Goal: Task Accomplishment & Management: Manage account settings

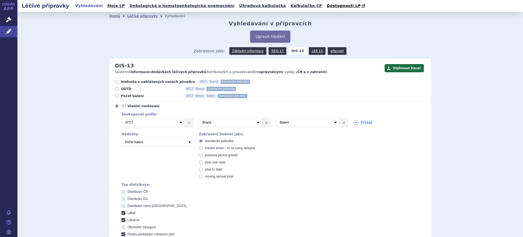
scroll to position [241, 0]
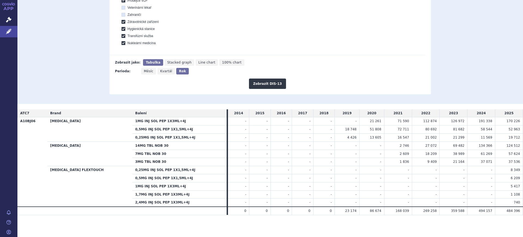
click at [148, 71] on span "Měsíc" at bounding box center [149, 71] width 10 height 4
click at [145, 71] on input "Měsíc" at bounding box center [143, 70] width 4 height 4
radio input "true"
click at [256, 85] on button "Zobrazit DIS-13" at bounding box center [267, 83] width 37 height 10
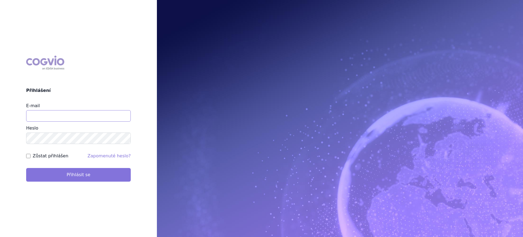
type input "[PERSON_NAME][EMAIL_ADDRESS][DOMAIN_NAME]"
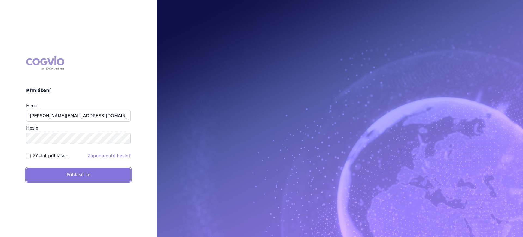
click at [124, 169] on button "Přihlásit se" at bounding box center [78, 175] width 105 height 14
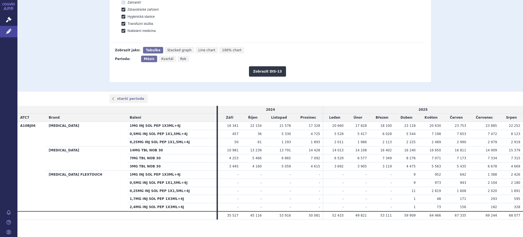
scroll to position [258, 0]
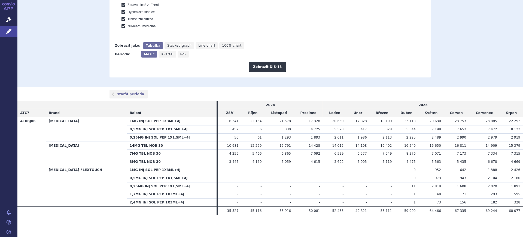
click at [180, 55] on icon "Rok" at bounding box center [184, 54] width 12 height 7
click at [180, 54] on input "Rok" at bounding box center [180, 53] width 4 height 4
radio input "true"
click at [253, 68] on button "Zobrazit DIS-13" at bounding box center [267, 67] width 37 height 10
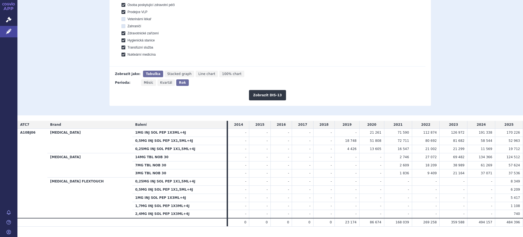
scroll to position [241, 0]
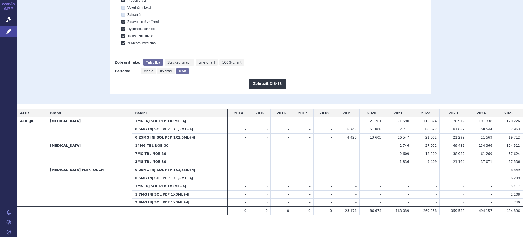
click at [145, 68] on icon "Měsíc" at bounding box center [148, 71] width 15 height 7
click at [145, 68] on input "Měsíc" at bounding box center [143, 70] width 4 height 4
radio input "true"
click at [251, 81] on button "Zobrazit DIS-13" at bounding box center [267, 83] width 37 height 10
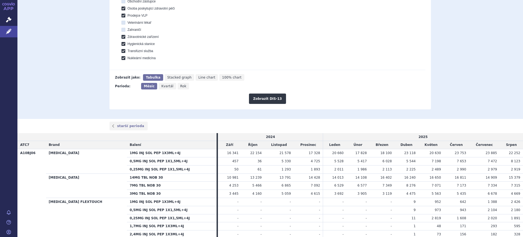
scroll to position [258, 0]
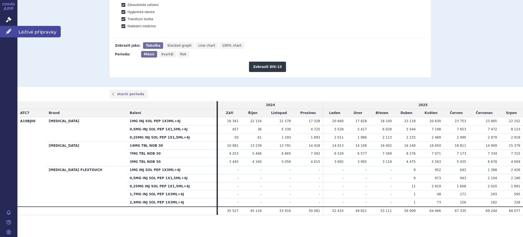
click at [13, 35] on link "Léčivé přípravky" at bounding box center [8, 31] width 17 height 11
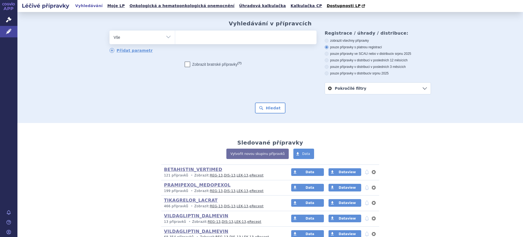
click at [126, 40] on select "Vše Přípravek/SUKL kód MAH VPOIS ATC/Aktivní látka Léková forma Síla" at bounding box center [141, 36] width 65 height 12
select select "filter-atc-group"
click at [109, 31] on select "Vše Přípravek/SUKL kód MAH VPOIS ATC/Aktivní látka Léková forma Síla" at bounding box center [141, 36] width 65 height 12
click at [210, 42] on span at bounding box center [245, 37] width 141 height 14
click at [175, 42] on select at bounding box center [175, 37] width 0 height 14
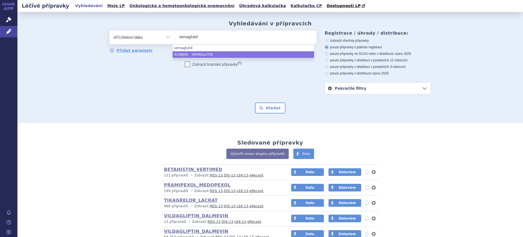
type input "semaglutid"
select select "A10BJ06"
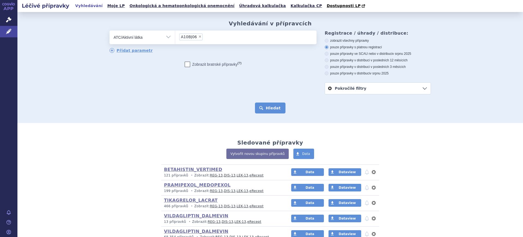
click at [259, 106] on button "Hledat" at bounding box center [270, 107] width 31 height 11
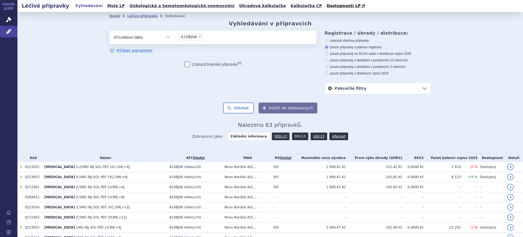
click at [292, 137] on link "DIS-13" at bounding box center [300, 136] width 16 height 8
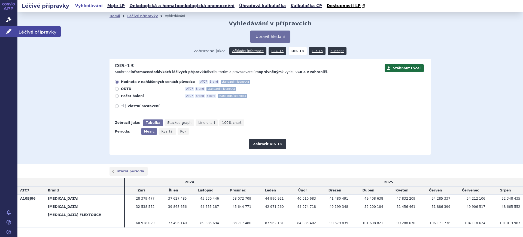
click at [10, 33] on icon at bounding box center [8, 31] width 5 height 5
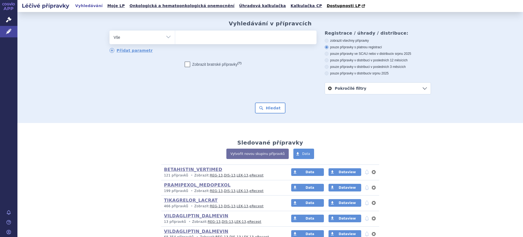
click at [139, 43] on div "odstranit Vše Přípravek/SUKL kód MAH VPOIS ATC/Aktivní látka" at bounding box center [212, 37] width 207 height 14
click at [139, 39] on select "Vše Přípravek/SUKL kód MAH VPOIS ATC/Aktivní látka Léková forma Síla" at bounding box center [141, 36] width 65 height 12
select select "filter-atc-group"
click at [109, 31] on select "Vše Přípravek/SUKL kód MAH VPOIS ATC/Aktivní látka Léková forma Síla" at bounding box center [141, 36] width 65 height 12
click at [193, 42] on span at bounding box center [245, 37] width 141 height 14
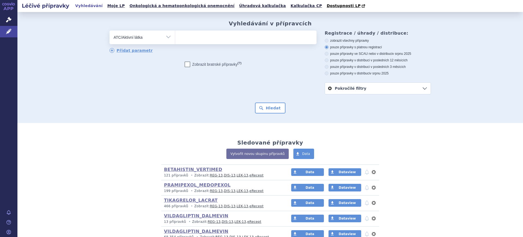
click at [175, 42] on select at bounding box center [175, 37] width 0 height 14
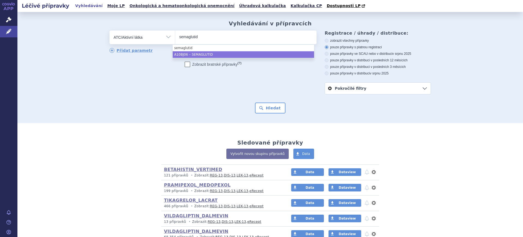
type input "semaglutid"
select select "A10BJ06"
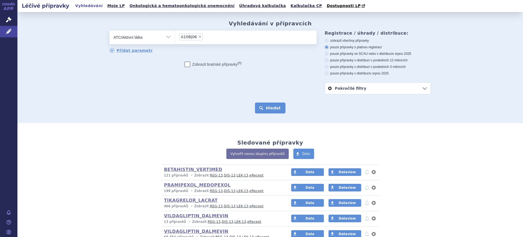
click at [255, 108] on button "Hledat" at bounding box center [270, 107] width 31 height 11
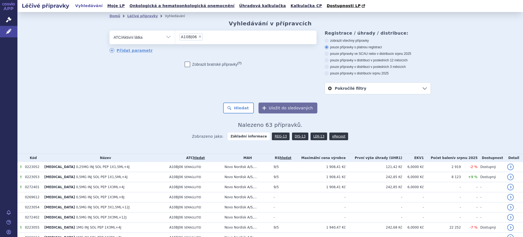
click at [294, 111] on button "Uložit do sledovaných" at bounding box center [287, 107] width 59 height 11
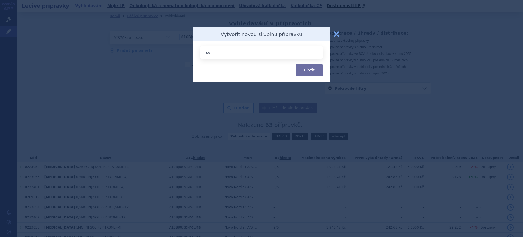
type input "s"
type input "SEMAGLUTID_[MEDICAL_DATA]"
click at [295, 64] on button "Uložit" at bounding box center [308, 70] width 27 height 12
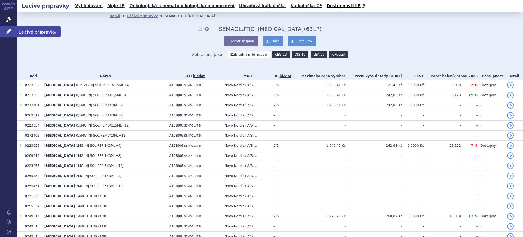
click at [7, 33] on icon at bounding box center [8, 31] width 5 height 5
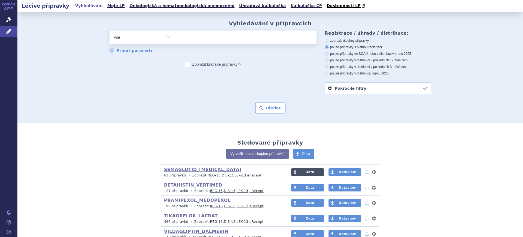
click at [300, 175] on link "Data" at bounding box center [307, 172] width 33 height 8
